Goal: Task Accomplishment & Management: Manage account settings

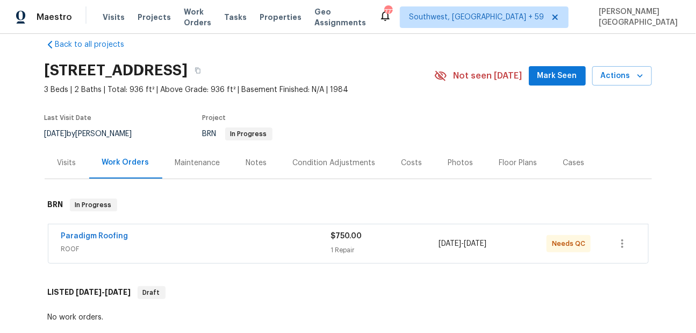
scroll to position [23, 0]
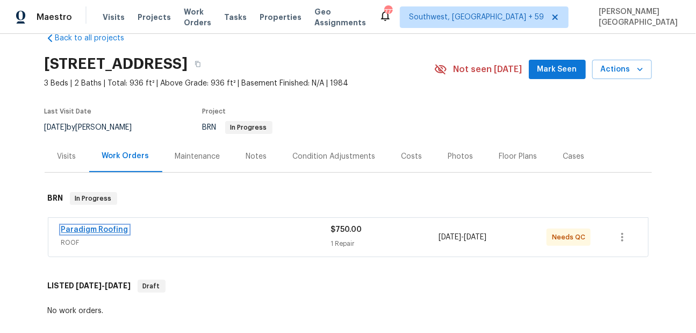
click at [113, 227] on link "Paradigm Roofing" at bounding box center [94, 230] width 67 height 8
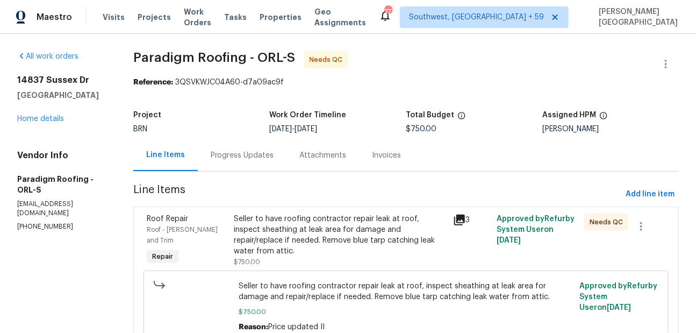
click at [285, 243] on div "Seller to have roofing contractor repair leak at roof, inspect sheathing at lea…" at bounding box center [340, 234] width 212 height 43
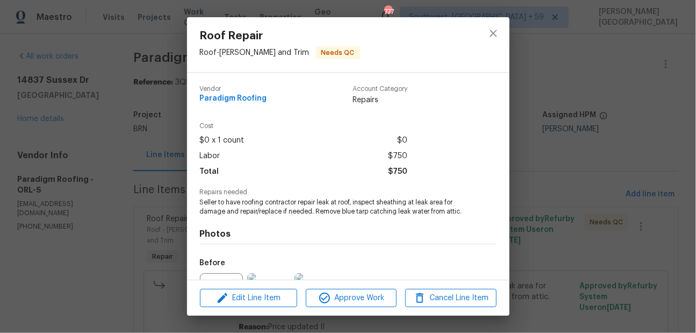
scroll to position [118, 0]
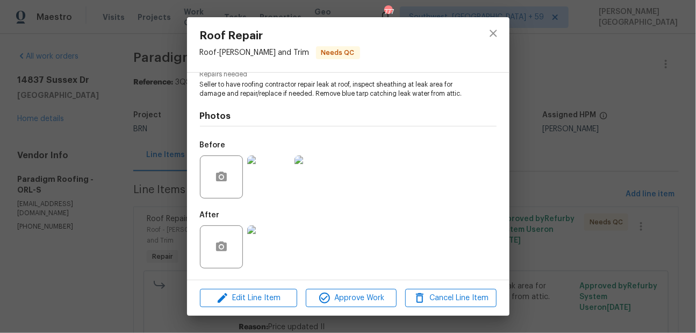
click at [265, 175] on img at bounding box center [268, 176] width 43 height 43
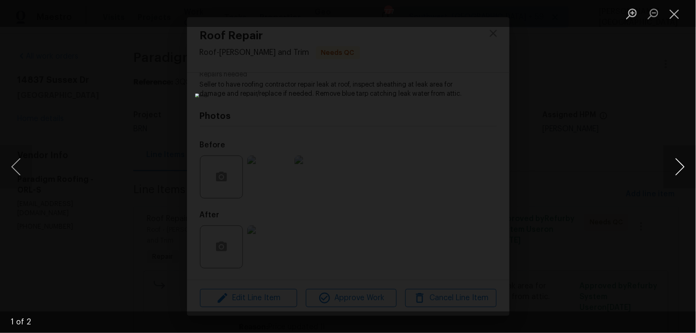
click at [681, 169] on button "Next image" at bounding box center [679, 166] width 32 height 43
click at [674, 110] on div "Lightbox" at bounding box center [348, 166] width 696 height 333
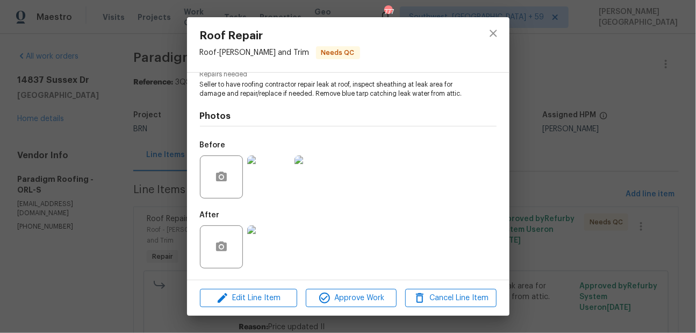
click at [270, 247] on img at bounding box center [268, 246] width 43 height 43
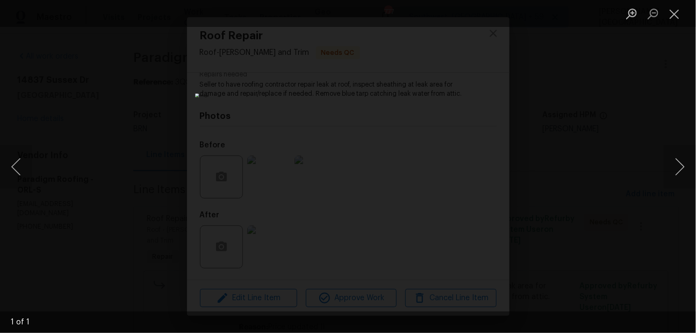
click at [528, 167] on div "Lightbox" at bounding box center [348, 166] width 696 height 333
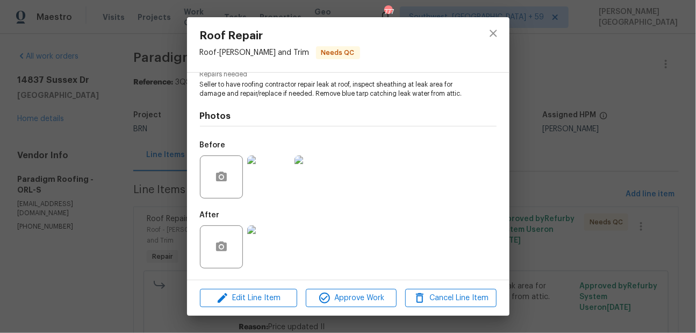
click at [575, 165] on div "Roof Repair Roof - Eaves and Trim Needs QC Vendor Paradigm Roofing Account Cate…" at bounding box center [348, 166] width 696 height 333
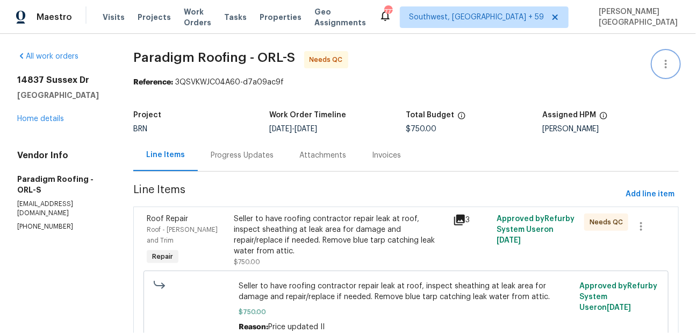
click at [669, 68] on icon "button" at bounding box center [665, 63] width 13 height 13
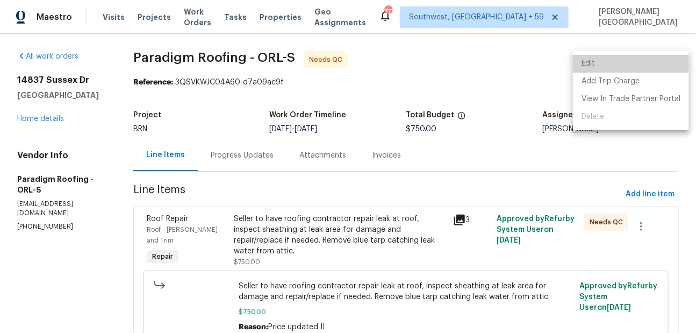
click at [623, 59] on li "Edit" at bounding box center [631, 64] width 116 height 18
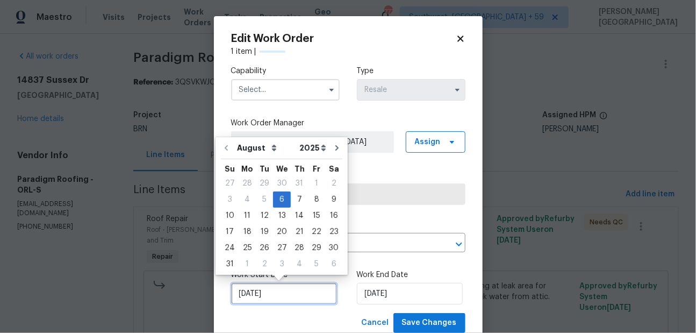
click at [252, 298] on input "[DATE]" at bounding box center [284, 293] width 106 height 21
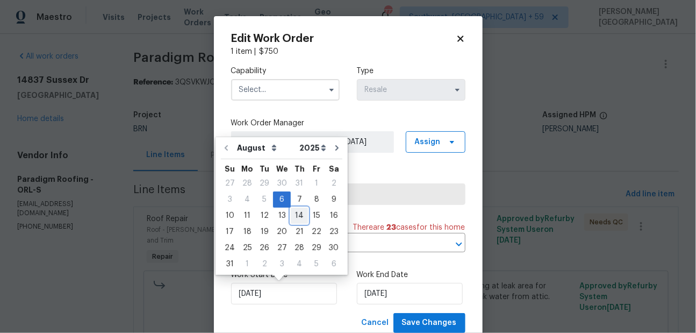
click at [301, 217] on div "14" at bounding box center [299, 215] width 17 height 15
type input "8/14/2025"
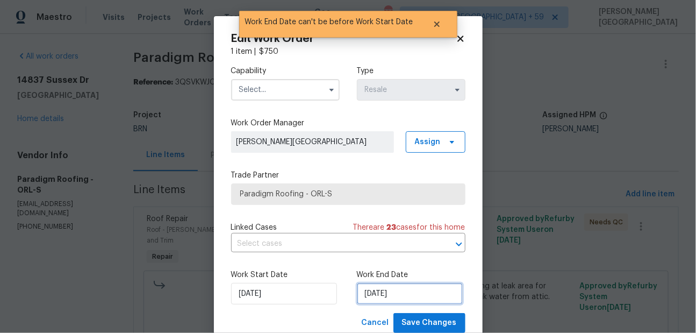
click at [373, 298] on input "8/14/2025" at bounding box center [410, 293] width 106 height 21
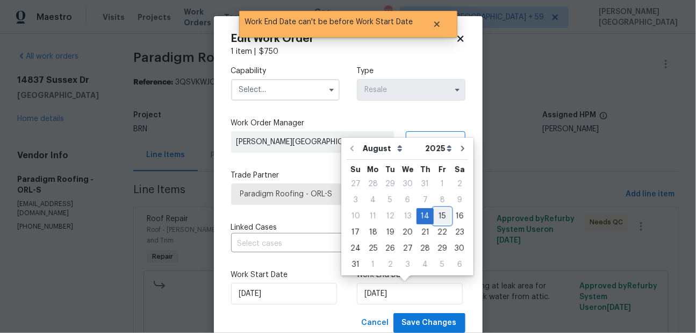
click at [433, 221] on div "15" at bounding box center [441, 215] width 17 height 15
type input "[DATE]"
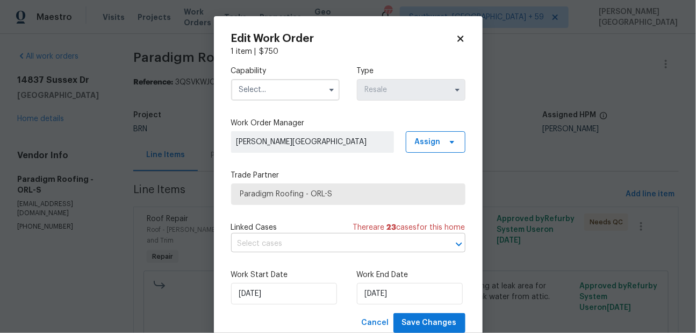
click at [285, 237] on input "text" at bounding box center [333, 243] width 204 height 17
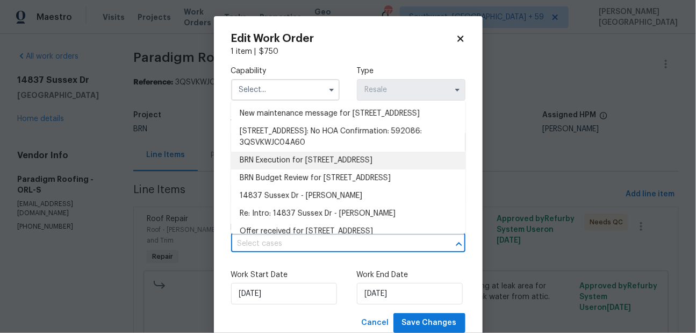
click at [287, 169] on li "BRN Execution for 14837 Sussex Dr, Orlando, FL 32826" at bounding box center [348, 160] width 234 height 18
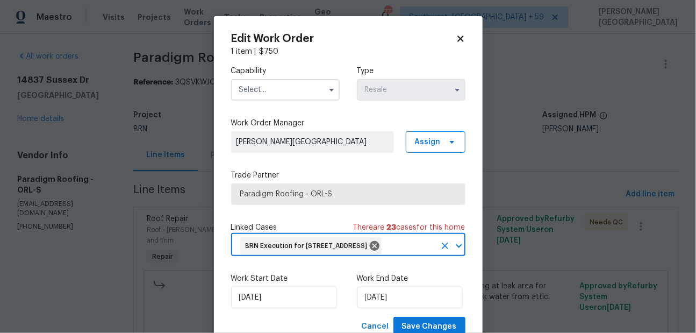
click at [255, 90] on input "text" at bounding box center [285, 89] width 109 height 21
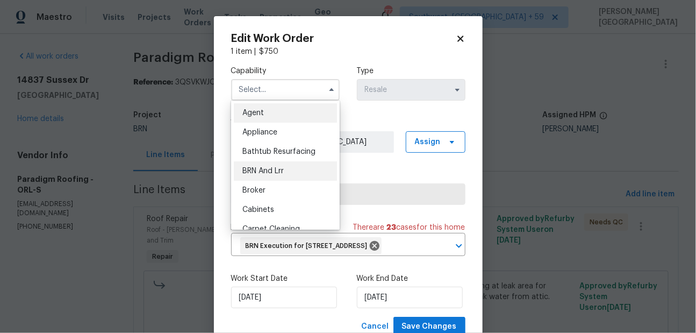
click at [271, 172] on span "BRN And Lrr" at bounding box center [262, 171] width 41 height 8
type input "BRN And Lrr"
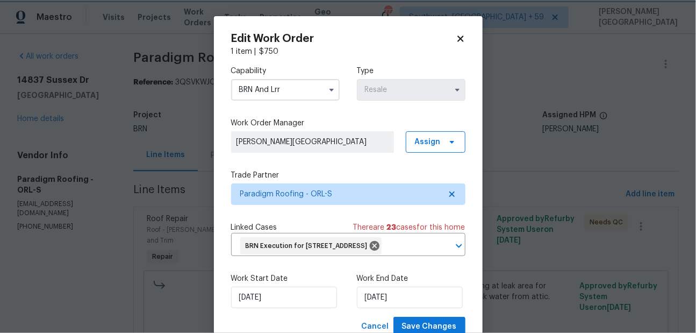
scroll to position [54, 0]
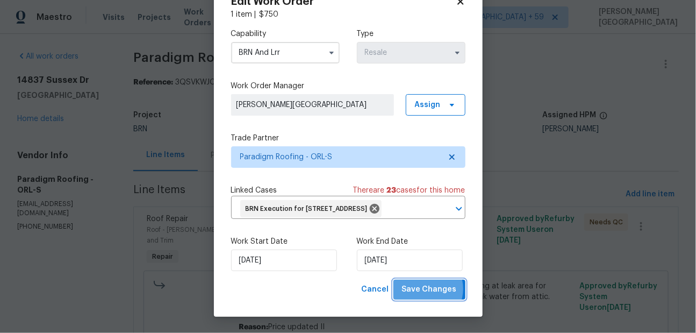
click at [428, 289] on span "Save Changes" at bounding box center [429, 289] width 55 height 13
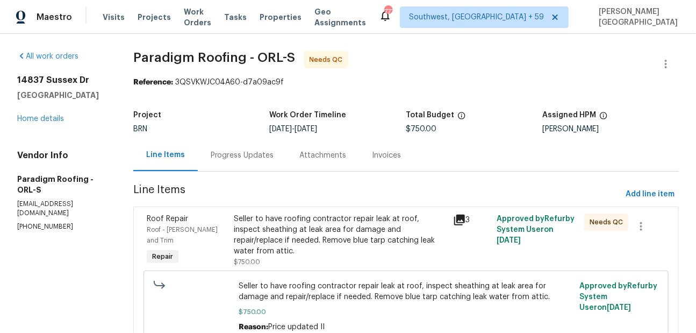
scroll to position [11, 0]
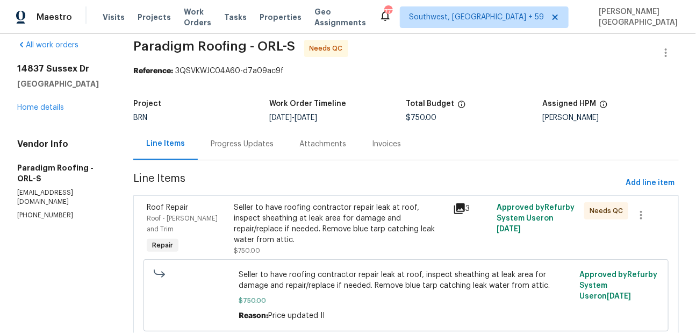
click at [243, 216] on div "Seller to have roofing contractor repair leak at roof, inspect sheathing at lea…" at bounding box center [340, 223] width 212 height 43
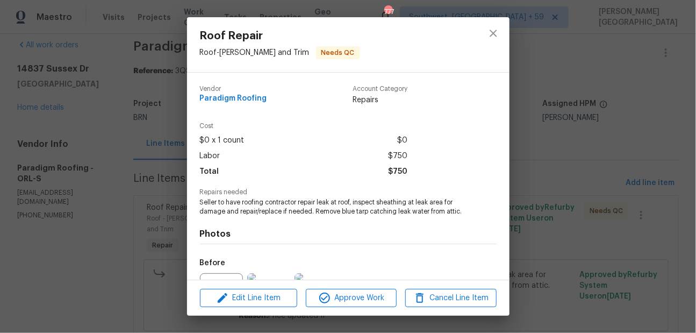
scroll to position [118, 0]
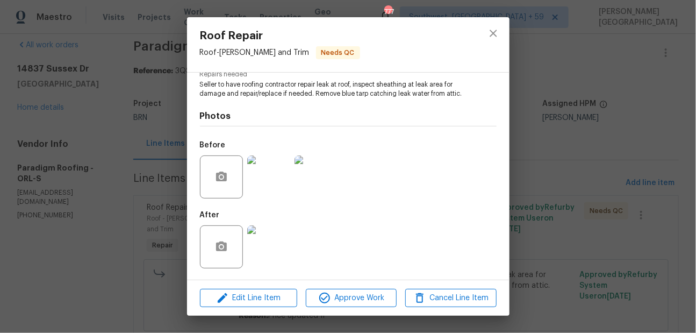
click at [317, 170] on img at bounding box center [315, 176] width 43 height 43
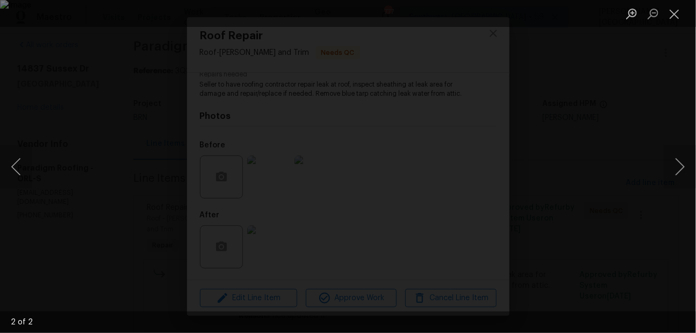
click at [55, 220] on div "Lightbox" at bounding box center [348, 166] width 696 height 333
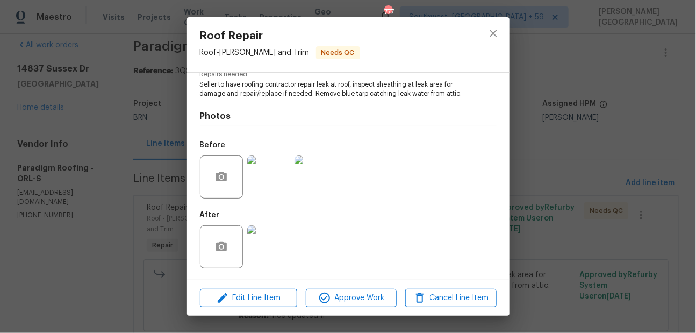
click at [262, 184] on img at bounding box center [268, 176] width 43 height 43
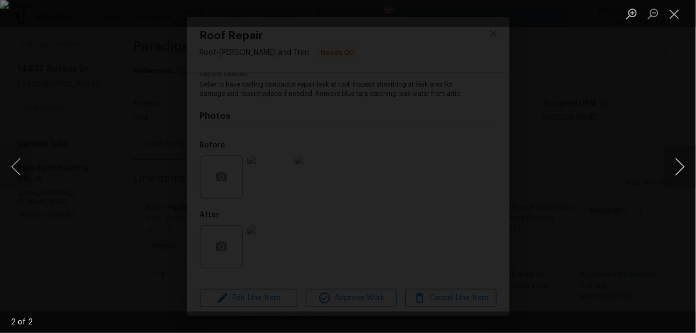
click at [672, 164] on button "Next image" at bounding box center [679, 166] width 32 height 43
click at [600, 119] on div "Lightbox" at bounding box center [348, 166] width 696 height 333
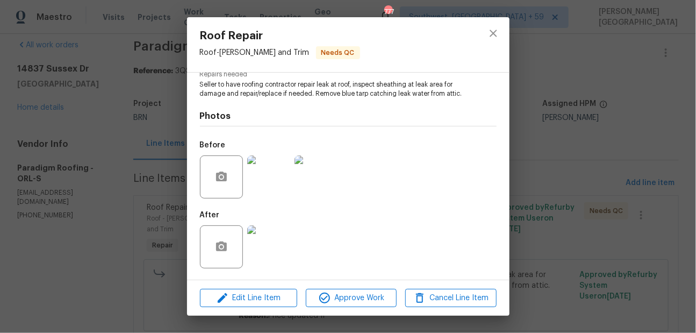
click at [279, 237] on img at bounding box center [268, 246] width 43 height 43
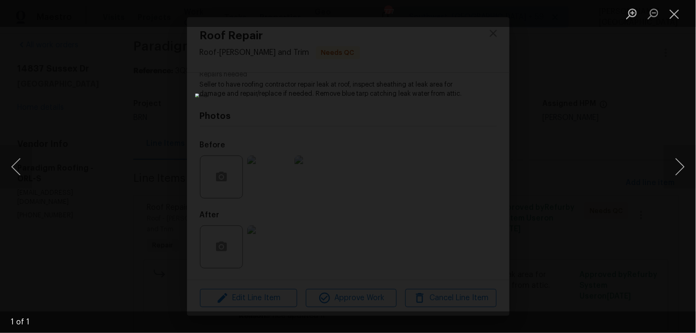
click at [619, 137] on div "Lightbox" at bounding box center [348, 166] width 696 height 333
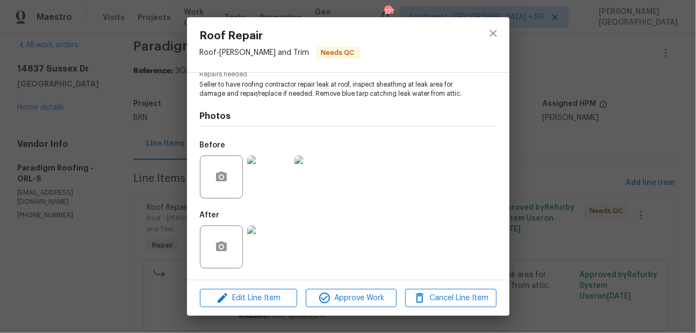
click at [574, 171] on div "Roof Repair Roof - Eaves and Trim Needs QC Vendor Paradigm Roofing Account Cate…" at bounding box center [348, 166] width 696 height 333
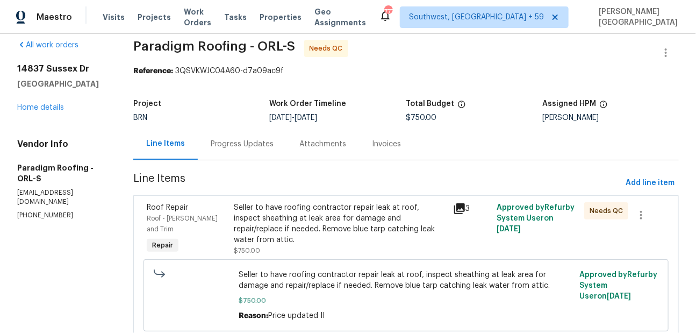
click at [240, 143] on div "Progress Updates" at bounding box center [242, 144] width 63 height 11
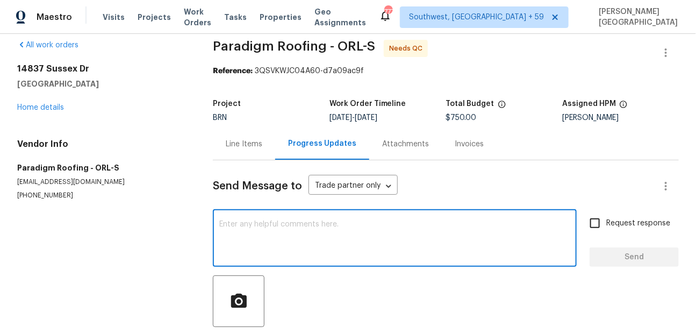
click at [258, 244] on textarea at bounding box center [394, 239] width 351 height 38
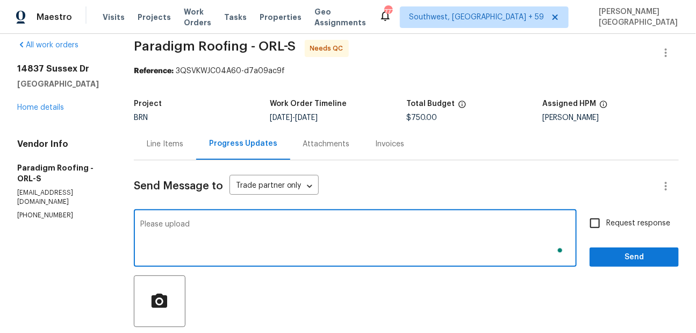
scroll to position [11, 0]
type textarea "Please upload photos."
click at [609, 228] on label "Request response" at bounding box center [626, 223] width 86 height 23
click at [606, 228] on input "Request response" at bounding box center [594, 223] width 23 height 23
checkbox input "true"
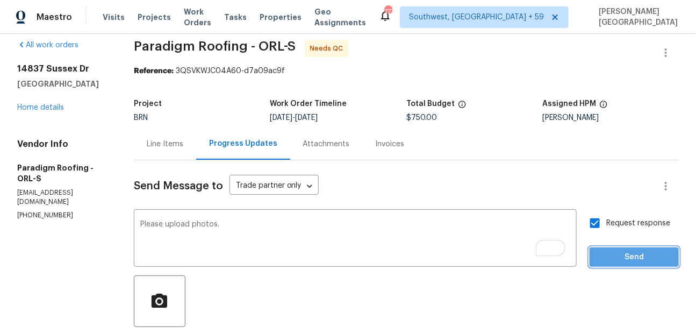
click at [611, 251] on span "Send" at bounding box center [634, 256] width 72 height 13
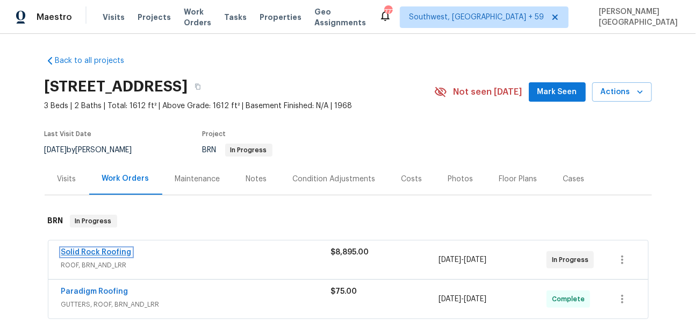
click at [114, 251] on link "Solid Rock Roofing" at bounding box center [96, 252] width 70 height 8
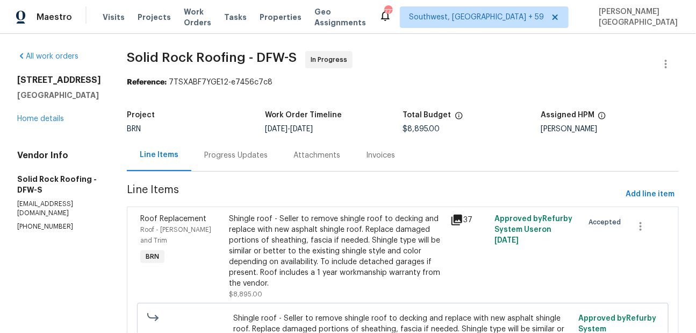
click at [257, 154] on div "Progress Updates" at bounding box center [235, 155] width 63 height 11
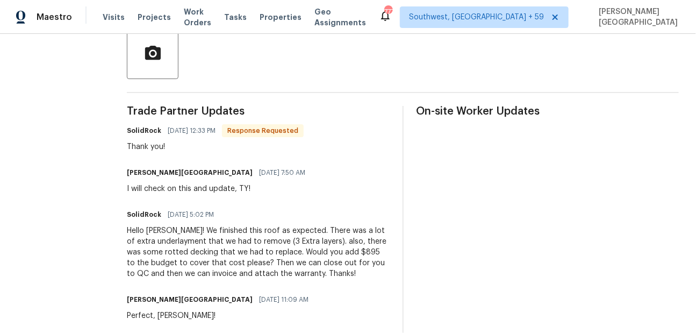
scroll to position [237, 0]
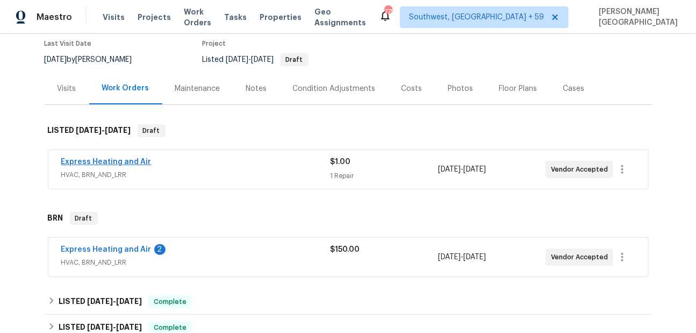
scroll to position [96, 0]
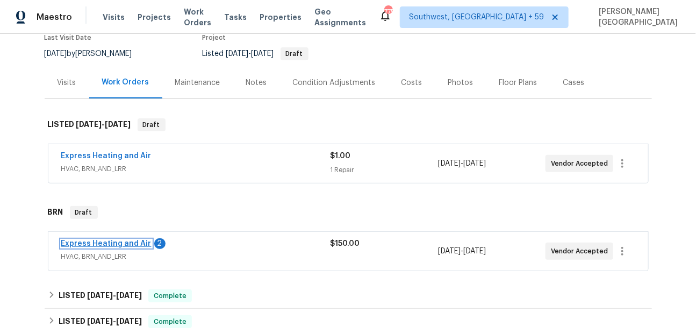
click at [114, 244] on link "Express Heating and Air" at bounding box center [106, 244] width 90 height 8
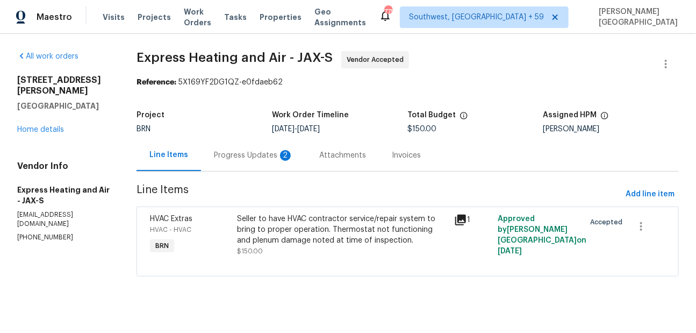
click at [272, 152] on div "Progress Updates 2" at bounding box center [254, 155] width 80 height 11
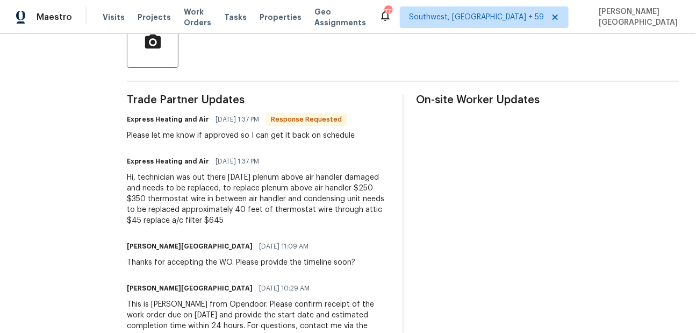
scroll to position [271, 0]
drag, startPoint x: 211, startPoint y: 218, endPoint x: 253, endPoint y: 218, distance: 41.9
click at [253, 218] on div "Hi, technician was out there [DATE] plenum above air handler damaged and needs …" at bounding box center [258, 198] width 263 height 54
copy div "645"
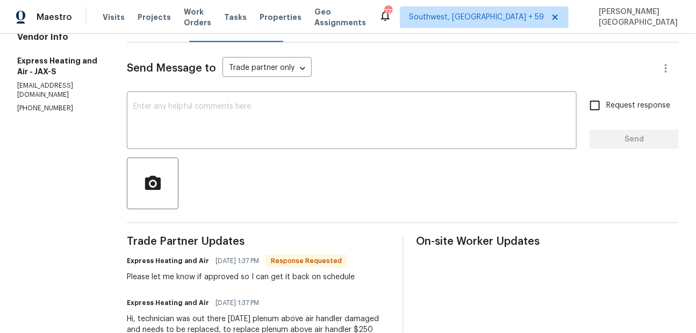
scroll to position [4, 0]
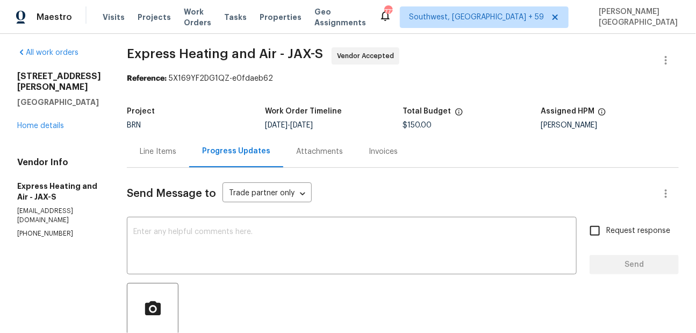
click at [161, 147] on div "Line Items" at bounding box center [158, 151] width 37 height 11
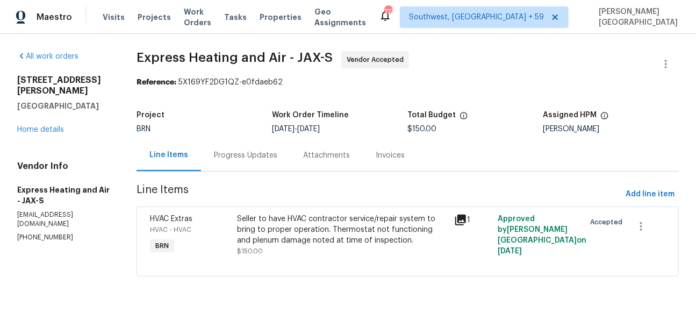
click at [298, 238] on div "Seller to have HVAC contractor service/repair system to bring to proper operati…" at bounding box center [342, 229] width 211 height 32
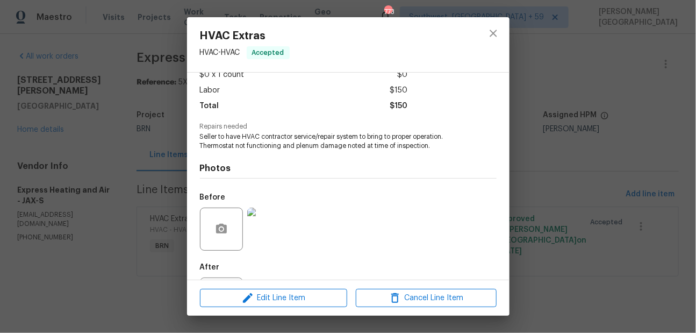
scroll to position [118, 0]
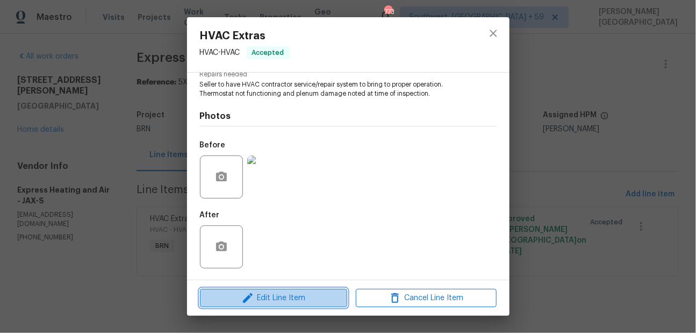
click at [258, 298] on span "Edit Line Item" at bounding box center [273, 297] width 141 height 13
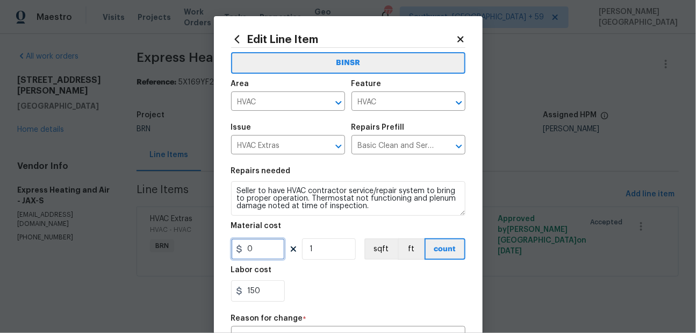
click at [269, 249] on input "0" at bounding box center [258, 248] width 54 height 21
click at [269, 293] on input "150" at bounding box center [258, 290] width 54 height 21
paste input "645"
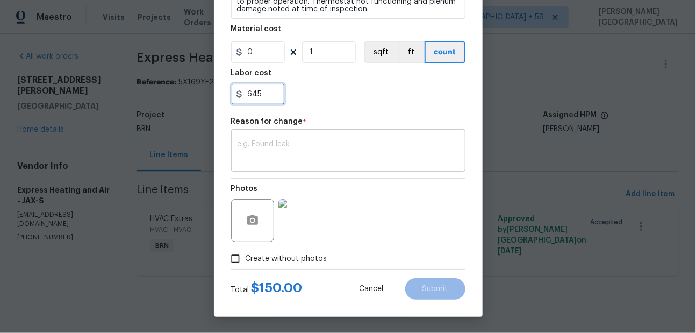
type input "645"
click at [263, 151] on textarea at bounding box center [347, 151] width 221 height 23
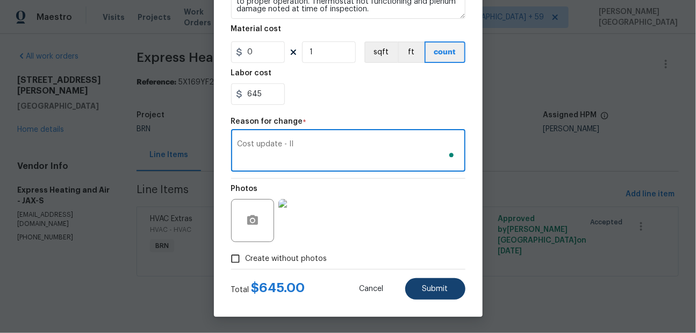
type textarea "Cost update - II"
click at [437, 284] on button "Submit" at bounding box center [435, 288] width 60 height 21
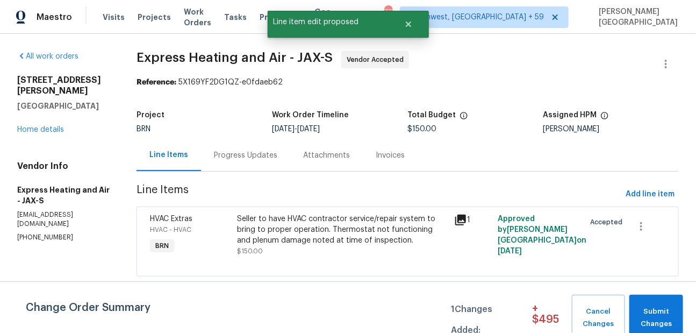
scroll to position [0, 0]
click at [649, 317] on span "Submit Changes" at bounding box center [655, 317] width 43 height 25
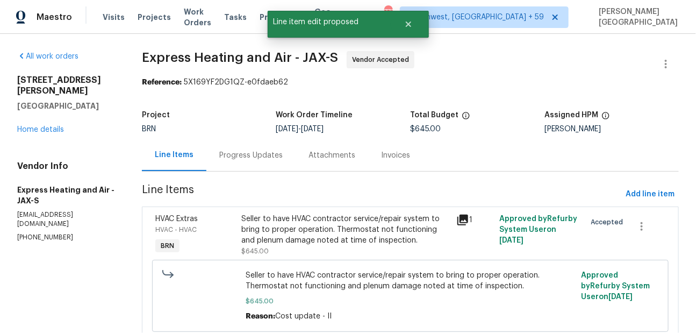
click at [251, 154] on div "Progress Updates" at bounding box center [250, 155] width 63 height 11
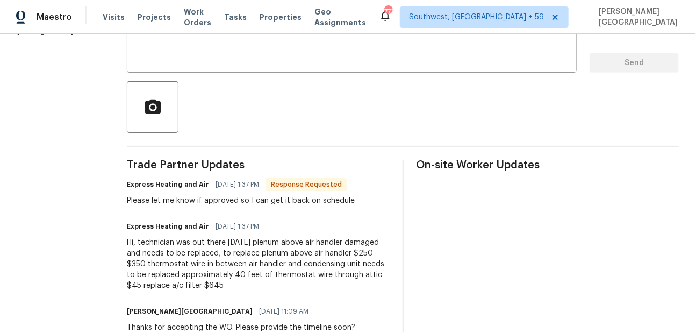
scroll to position [132, 0]
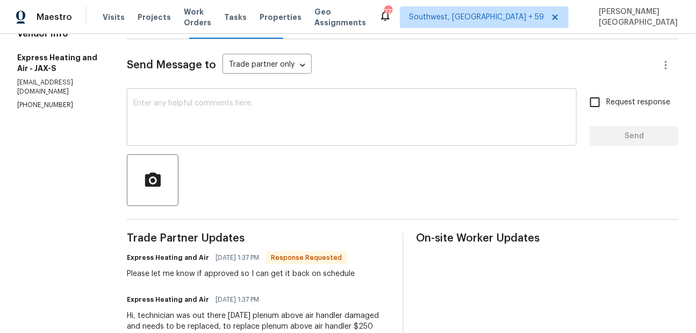
click at [185, 122] on textarea at bounding box center [351, 118] width 437 height 38
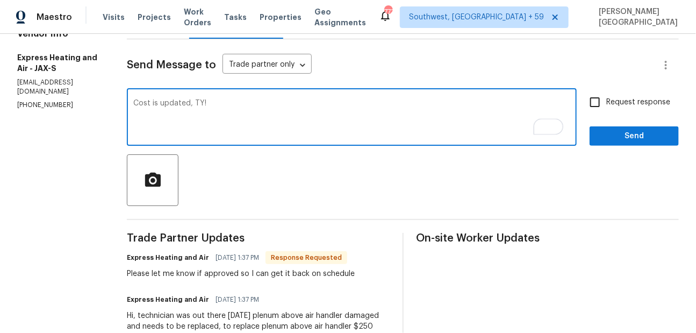
type textarea "Cost is updated, TY!"
click at [628, 115] on div "Request response Send" at bounding box center [633, 118] width 89 height 55
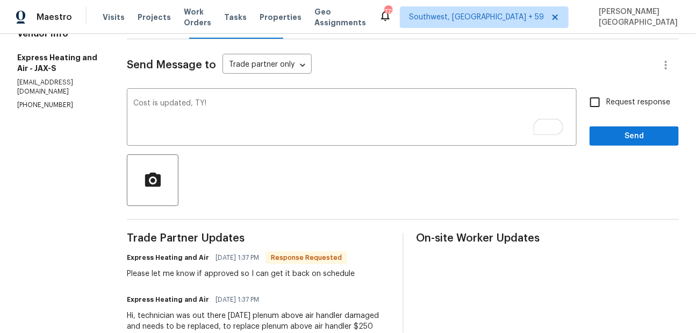
click at [611, 106] on span "Request response" at bounding box center [638, 102] width 64 height 11
click at [606, 106] on input "Request response" at bounding box center [594, 102] width 23 height 23
checkbox input "true"
click at [612, 132] on span "Send" at bounding box center [634, 135] width 72 height 13
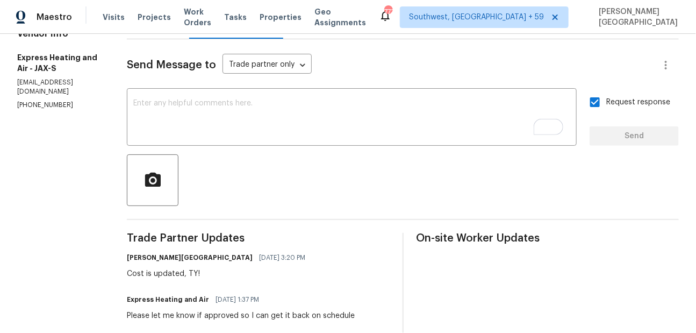
scroll to position [351, 0]
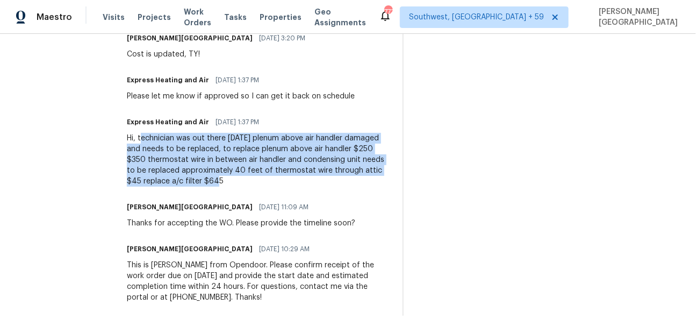
drag, startPoint x: 146, startPoint y: 139, endPoint x: 237, endPoint y: 177, distance: 99.5
click at [240, 177] on div "Hi, technician was out there today plenum above air handler damaged and needs t…" at bounding box center [258, 160] width 263 height 54
copy div "echnician was out there today plenum above air handler damaged and needs to be …"
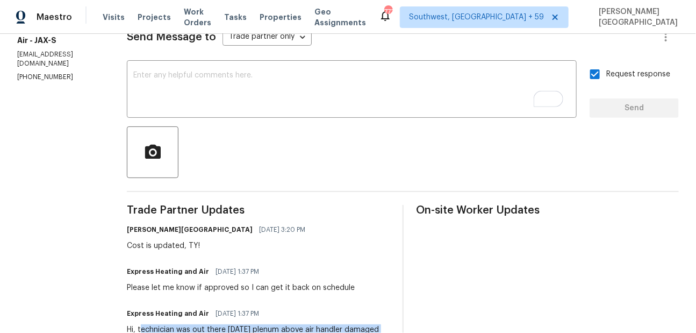
scroll to position [95, 0]
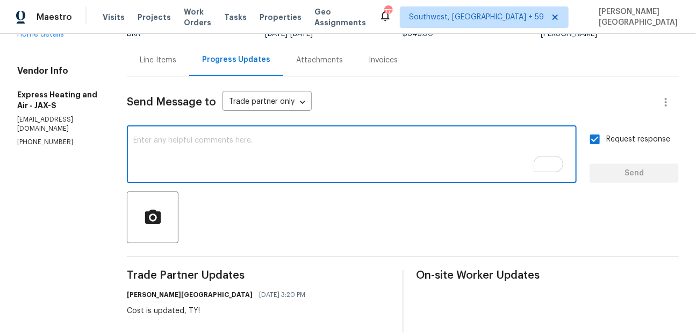
click at [176, 153] on textarea "To enrich screen reader interactions, please activate Accessibility in Grammarl…" at bounding box center [351, 155] width 437 height 38
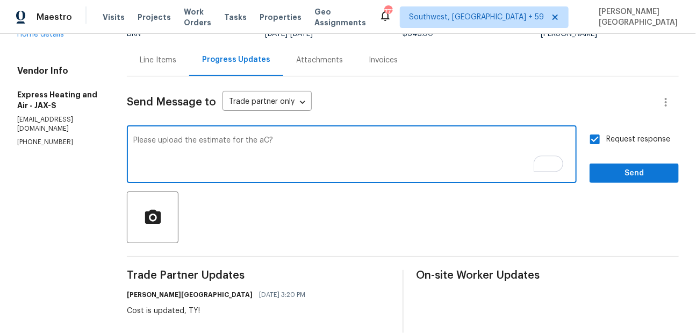
click at [265, 139] on textarea "Please upload the estimate for the aC?" at bounding box center [351, 155] width 437 height 38
type textarea "Please upload the estimate for the AC?"
click at [619, 180] on button "Send" at bounding box center [633, 173] width 89 height 20
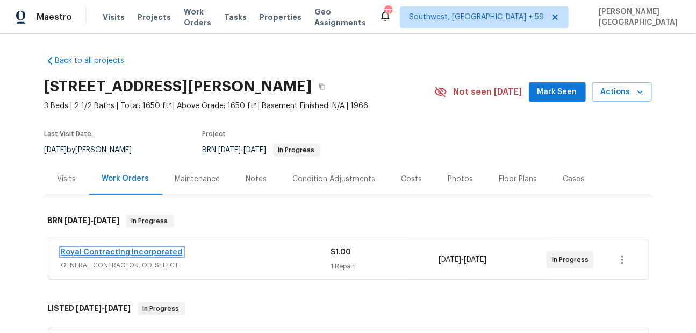
click at [140, 252] on link "Royal Contracting Incorporated" at bounding box center [121, 252] width 121 height 8
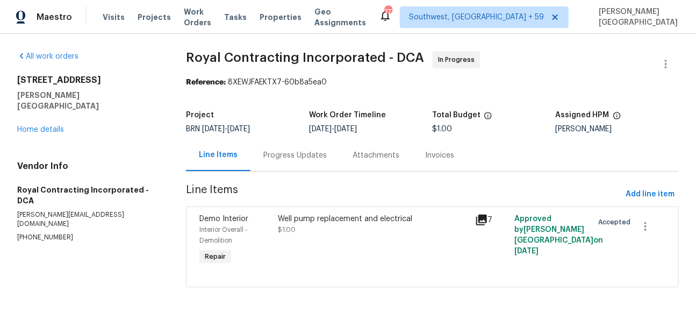
click at [282, 154] on div "Progress Updates" at bounding box center [294, 155] width 63 height 11
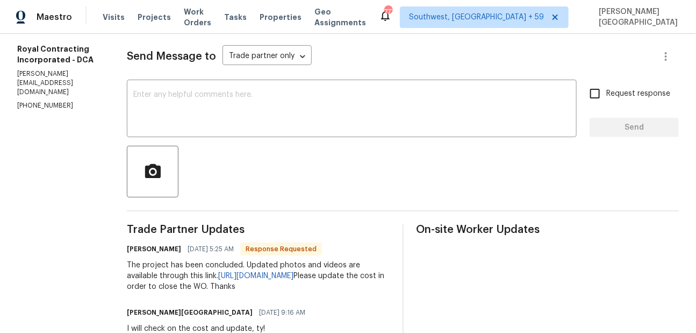
scroll to position [187, 0]
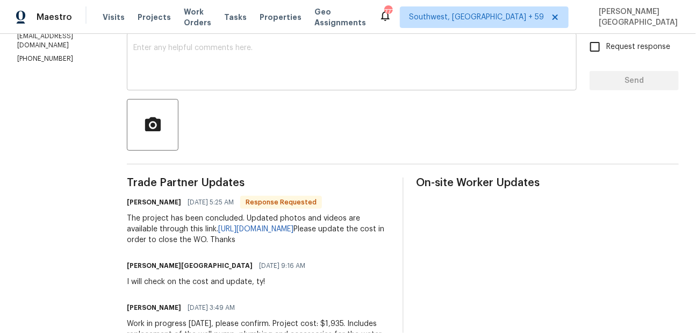
click at [197, 62] on textarea at bounding box center [351, 63] width 437 height 38
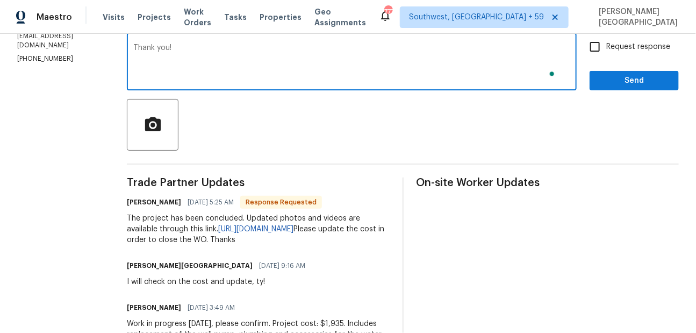
type textarea "Thank you!"
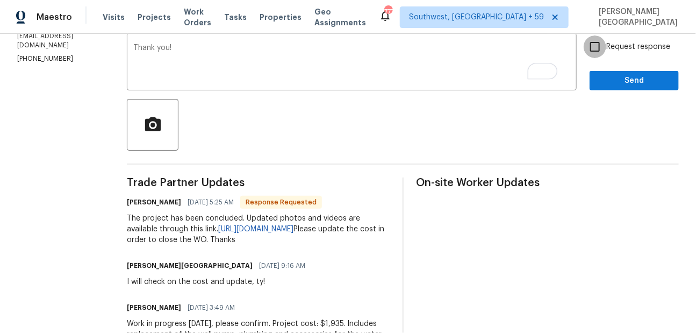
click at [606, 57] on input "Request response" at bounding box center [594, 46] width 23 height 23
checkbox input "true"
click at [607, 77] on span "Send" at bounding box center [634, 80] width 72 height 13
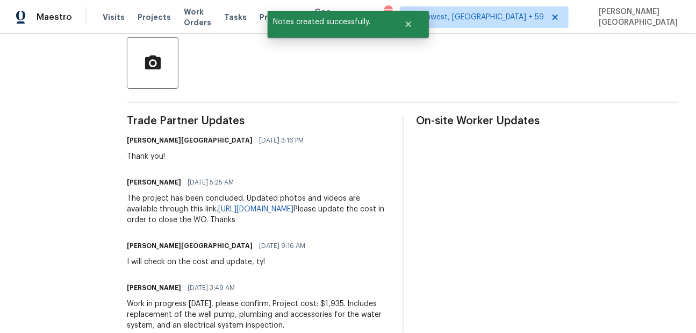
scroll to position [264, 0]
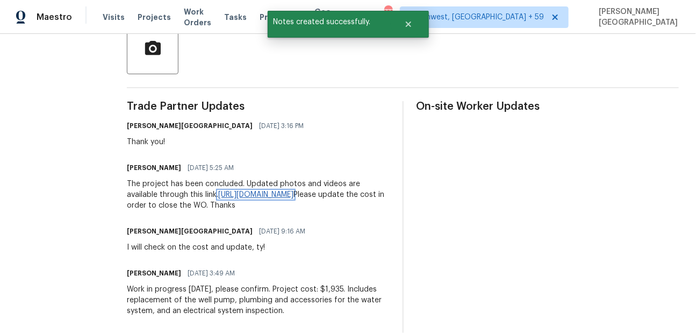
click at [218, 198] on link "[URL][DOMAIN_NAME]" at bounding box center [255, 195] width 75 height 8
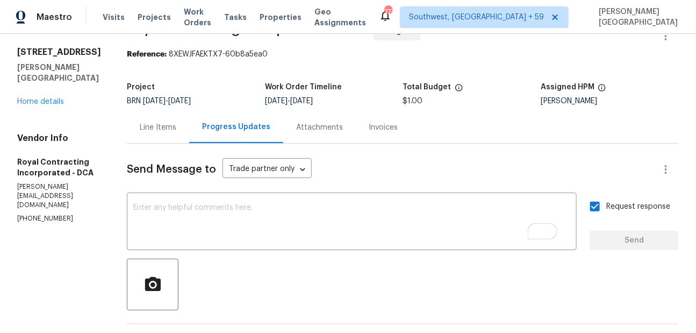
scroll to position [6, 0]
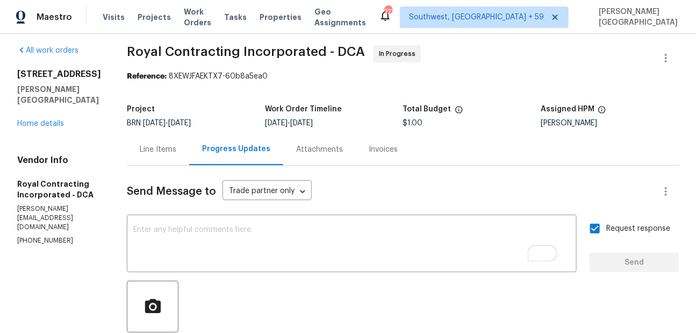
click at [169, 141] on div "Line Items" at bounding box center [158, 149] width 62 height 32
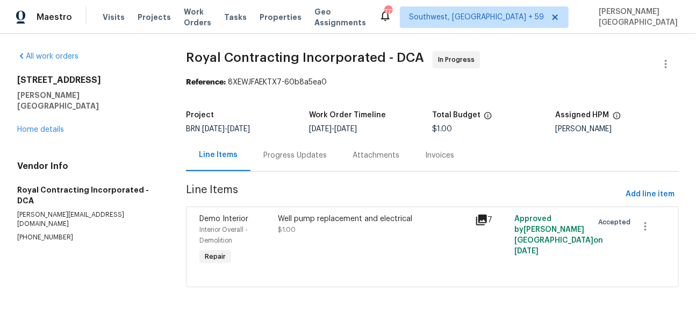
click at [289, 228] on span "$1.00" at bounding box center [287, 229] width 18 height 6
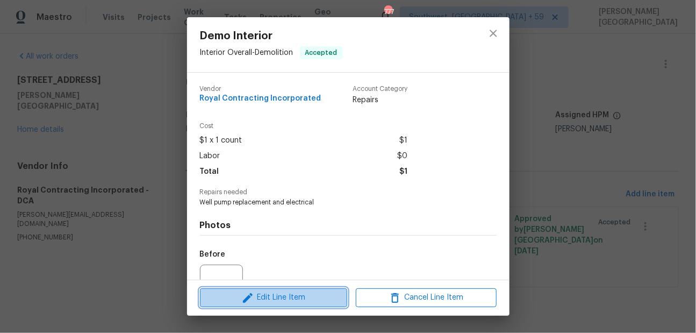
click at [285, 291] on button "Edit Line Item" at bounding box center [273, 297] width 147 height 19
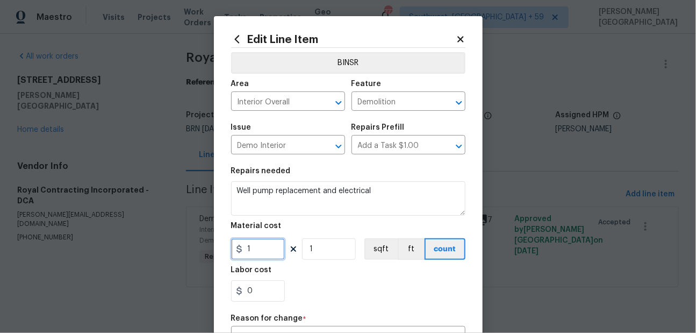
click at [261, 254] on input "1" at bounding box center [258, 248] width 54 height 21
type input "0"
click at [266, 291] on input "0" at bounding box center [258, 290] width 54 height 21
paste input "1935."
click at [252, 290] on input "01935." at bounding box center [258, 290] width 54 height 21
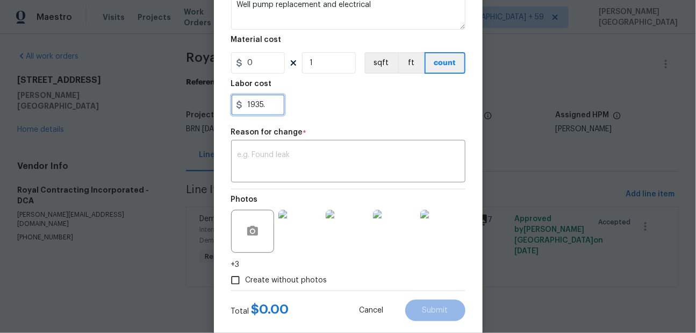
scroll to position [207, 0]
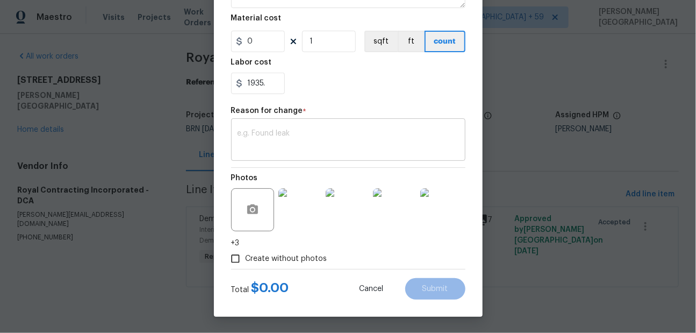
type input "1935"
click at [302, 138] on textarea at bounding box center [347, 140] width 221 height 23
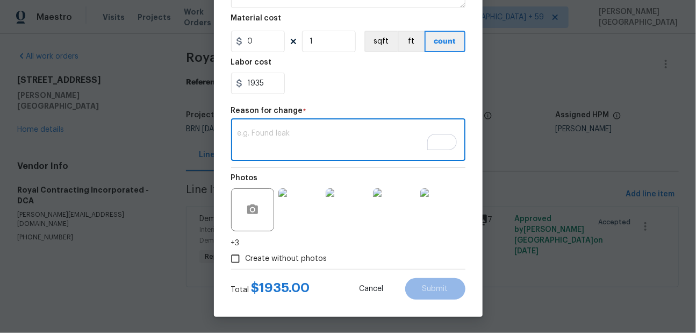
click at [291, 144] on textarea "To enrich screen reader interactions, please activate Accessibility in Grammarl…" at bounding box center [347, 140] width 221 height 23
paste textarea "II Updated per vendor's final cost."
type textarea "II Updated per vendor's final cost."
click at [425, 295] on button "Submit" at bounding box center [435, 288] width 60 height 21
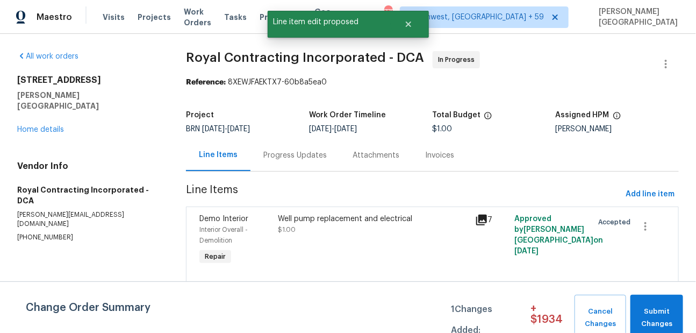
scroll to position [0, 0]
click at [663, 310] on span "Submit Changes" at bounding box center [656, 317] width 42 height 25
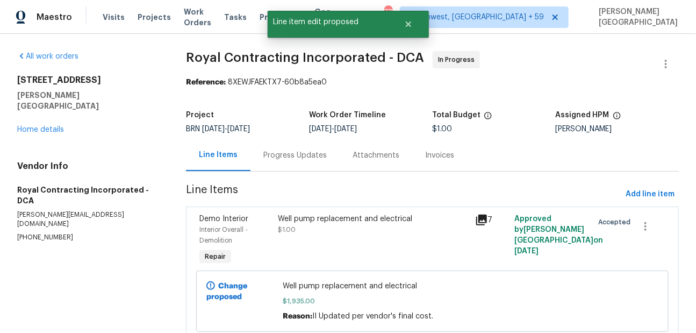
click at [344, 233] on div "Well pump replacement and electrical $1.00" at bounding box center [373, 223] width 190 height 21
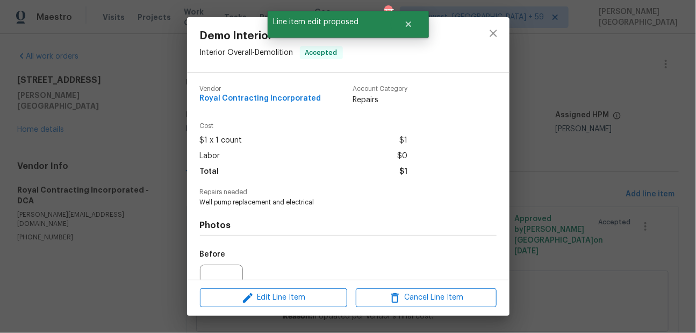
scroll to position [109, 0]
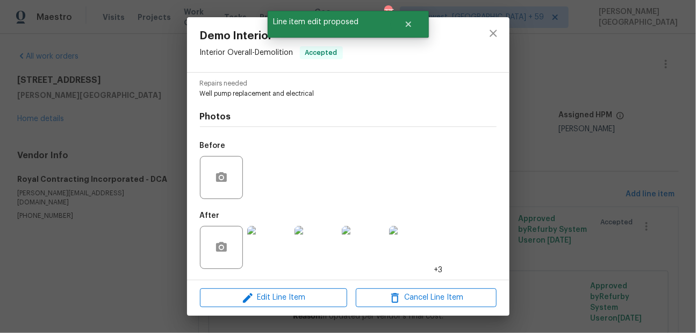
click at [275, 249] on img at bounding box center [268, 247] width 43 height 43
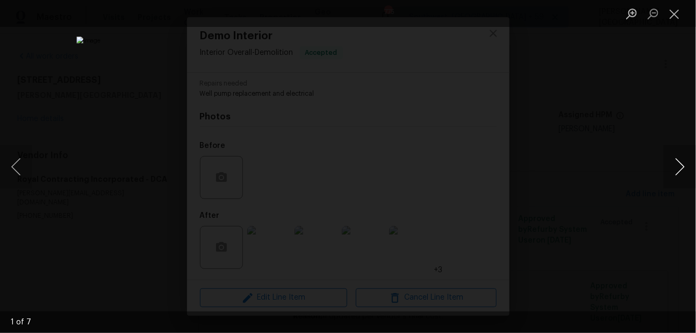
click at [682, 170] on button "Next image" at bounding box center [679, 166] width 32 height 43
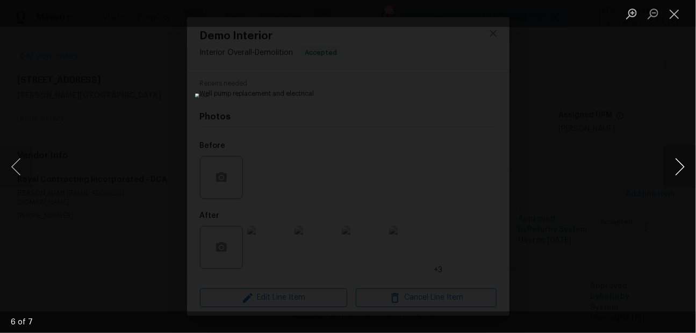
click at [682, 170] on button "Next image" at bounding box center [679, 166] width 32 height 43
click at [682, 172] on button "Next image" at bounding box center [679, 166] width 32 height 43
click at [640, 103] on div "Lightbox" at bounding box center [348, 166] width 696 height 333
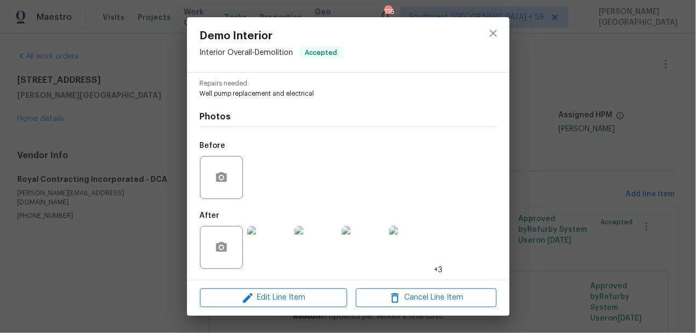
click at [576, 107] on div "Demo Interior Interior Overall - Demolition Accepted Vendor Royal Contracting I…" at bounding box center [348, 166] width 696 height 333
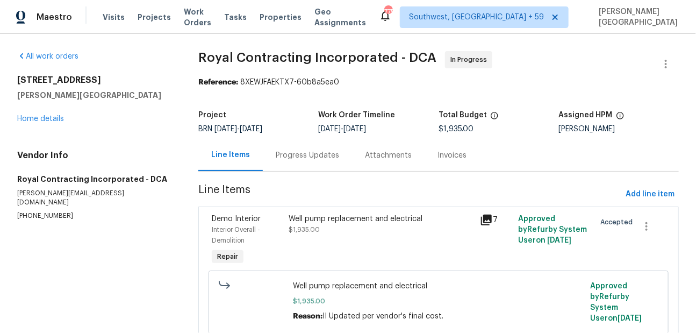
click at [297, 162] on div "Progress Updates" at bounding box center [307, 155] width 89 height 32
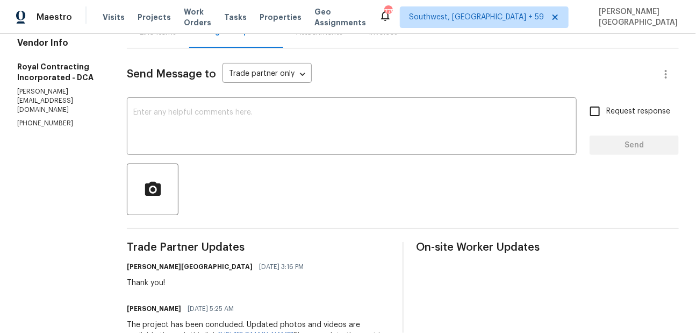
scroll to position [76, 0]
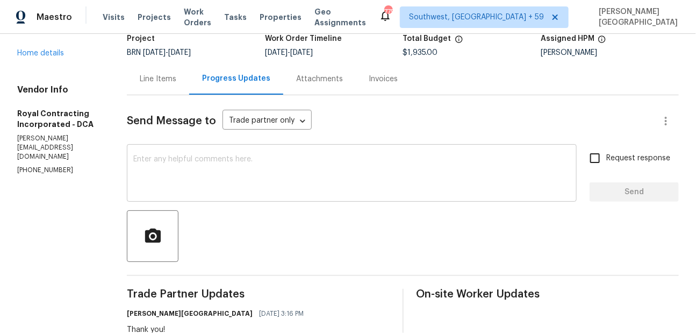
click at [170, 175] on textarea at bounding box center [351, 174] width 437 height 38
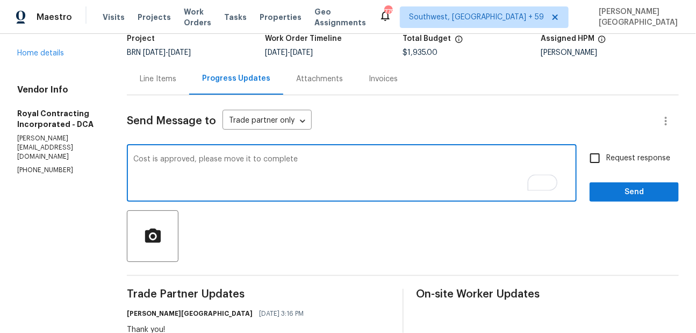
type textarea "Cost is approved, please move it to complete"
drag, startPoint x: 614, startPoint y: 157, endPoint x: 614, endPoint y: 163, distance: 6.4
click at [614, 157] on span "Request response" at bounding box center [638, 158] width 64 height 11
click at [606, 157] on input "Request response" at bounding box center [594, 158] width 23 height 23
checkbox input "true"
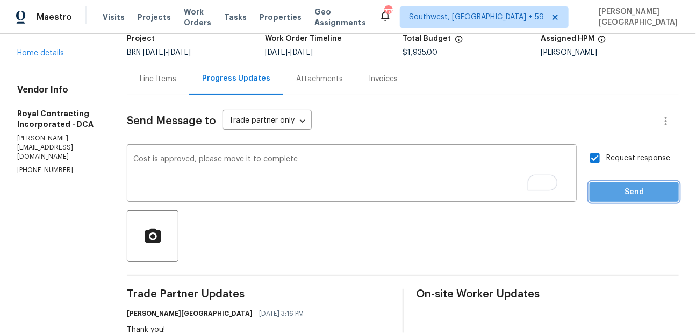
click at [614, 194] on span "Send" at bounding box center [634, 191] width 72 height 13
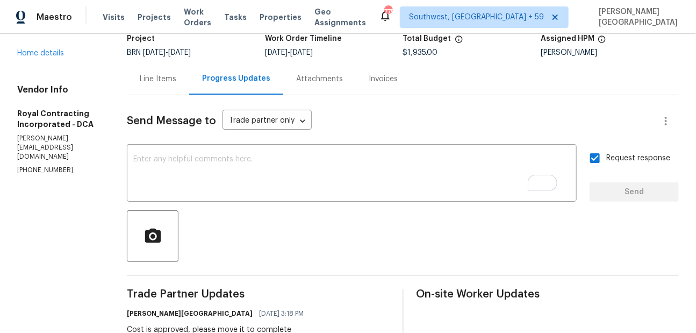
scroll to position [0, 0]
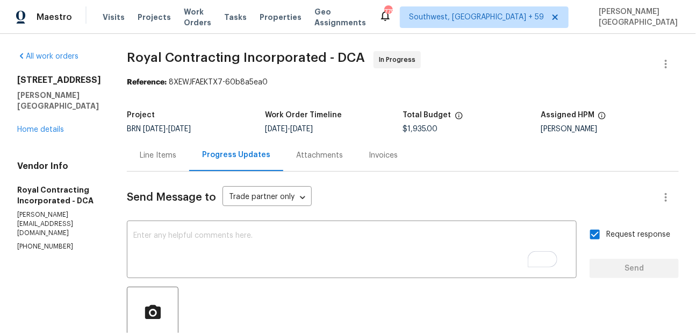
click at [151, 56] on span "Royal Contracting Incorporated - DCA" at bounding box center [246, 57] width 238 height 13
click at [233, 56] on span "Royal Contracting Incorporated - DCA" at bounding box center [246, 57] width 238 height 13
copy span "Royal Contracting"
